Goal: Information Seeking & Learning: Learn about a topic

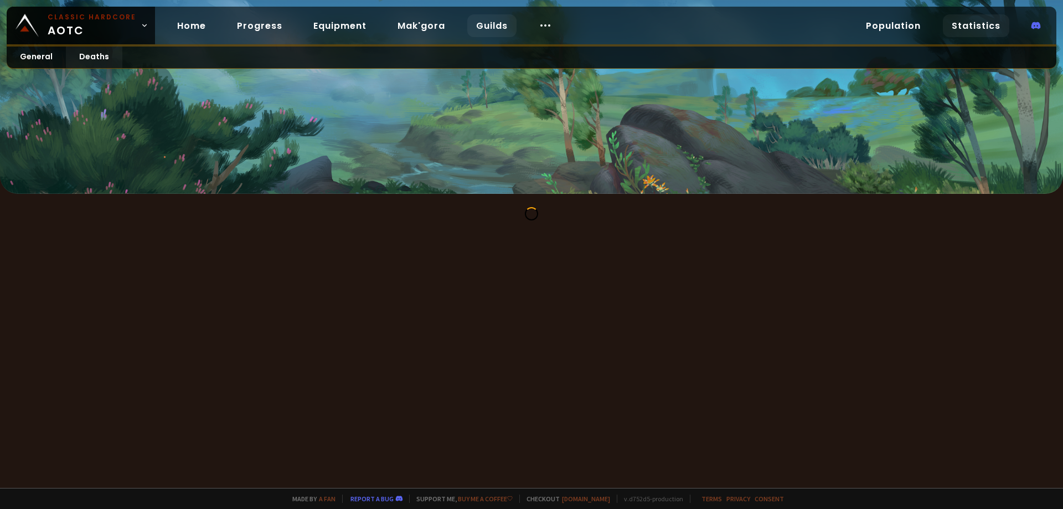
click at [483, 31] on link "Guilds" at bounding box center [491, 25] width 49 height 23
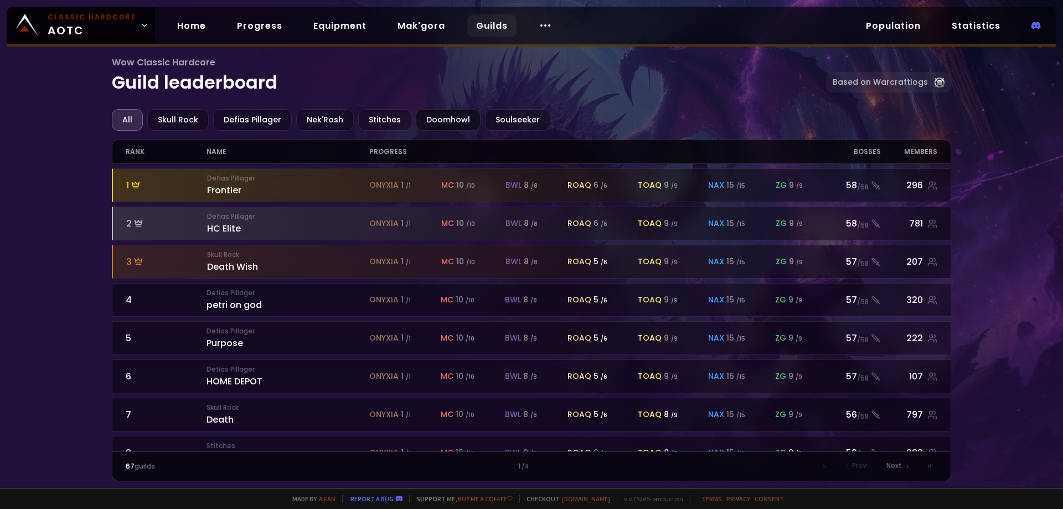
click at [439, 118] on div "Doomhowl" at bounding box center [448, 120] width 65 height 22
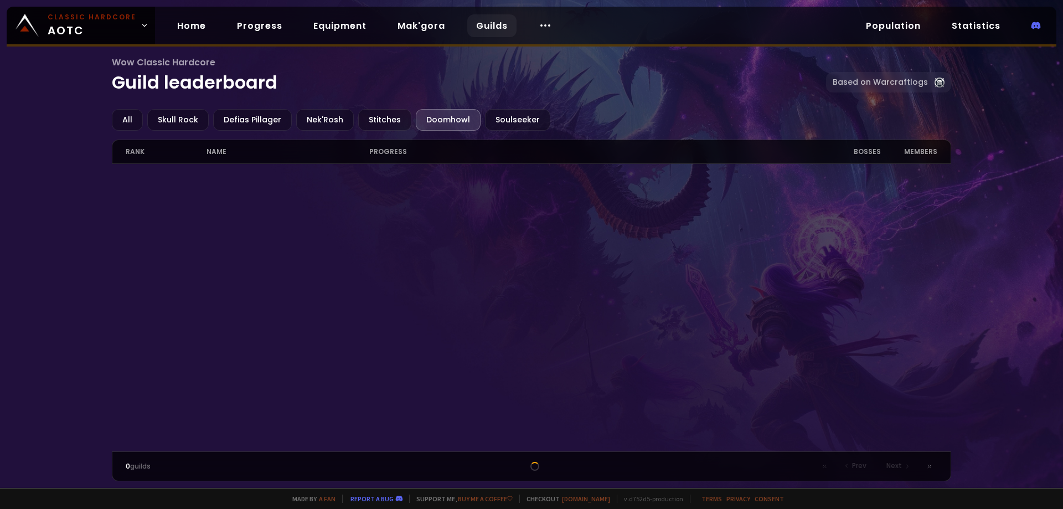
click at [348, 120] on div "All Skull Rock Defias Pillager Nek'Rosh Stitches Doomhowl Soulseeker" at bounding box center [532, 120] width 840 height 22
click at [338, 118] on div "Nek'Rosh" at bounding box center [325, 120] width 58 height 22
click at [130, 118] on div "All" at bounding box center [127, 120] width 31 height 22
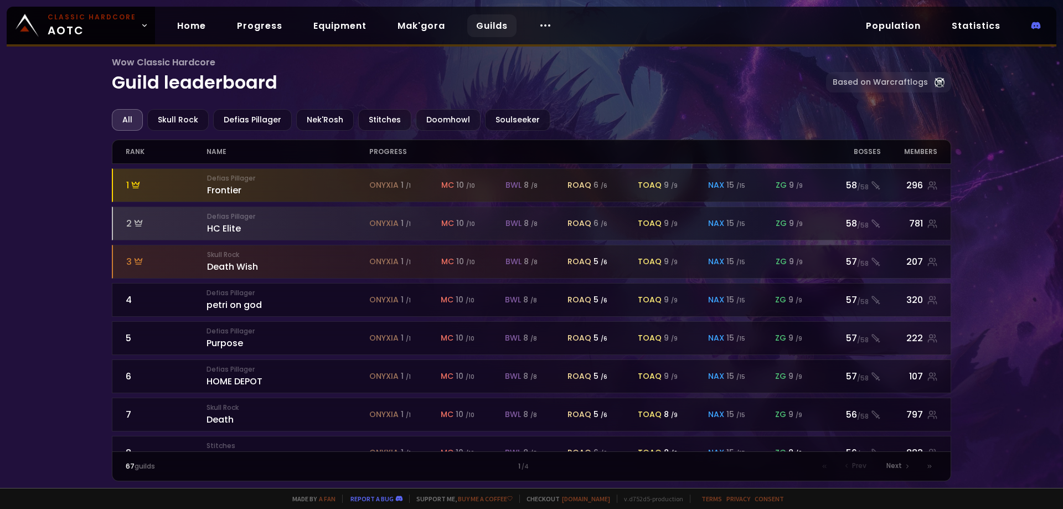
click at [221, 153] on div "name" at bounding box center [287, 151] width 162 height 23
click at [625, 92] on h1 "Wow Classic Hardcore Guild leaderboard" at bounding box center [469, 75] width 714 height 40
